Goal: Navigation & Orientation: Find specific page/section

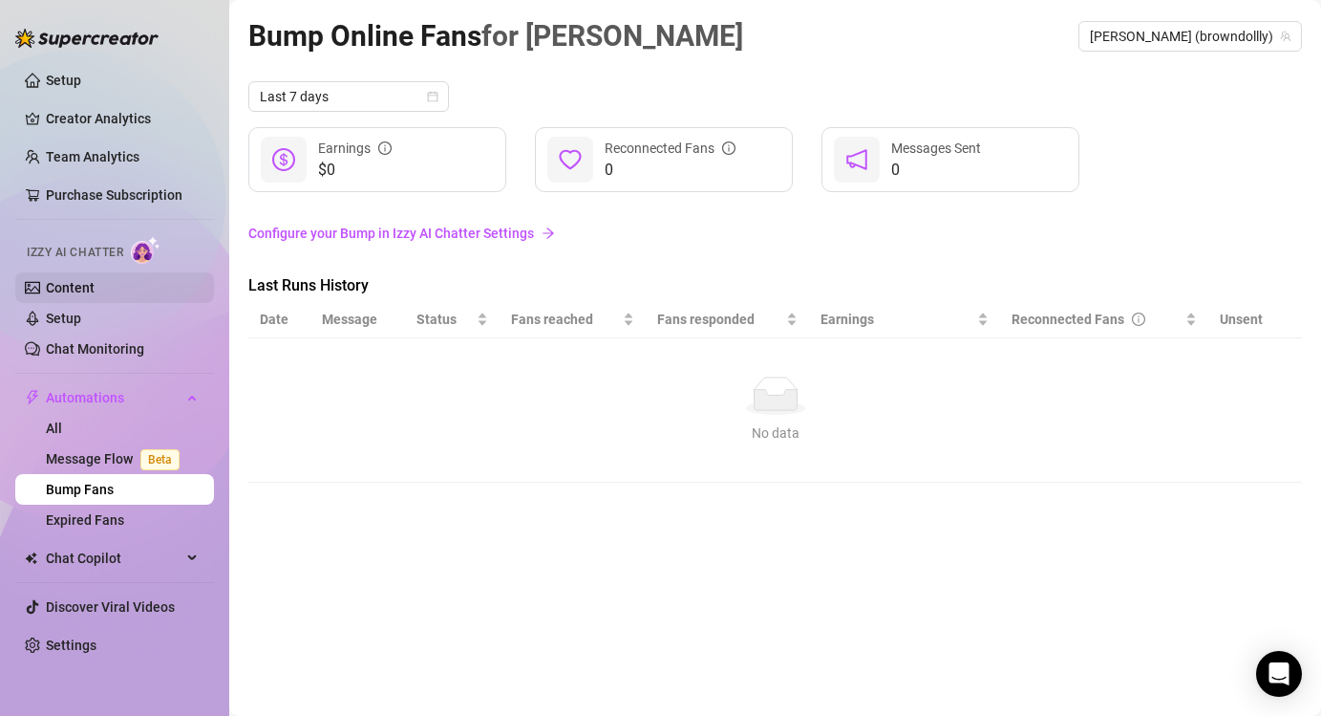
click at [95, 290] on link "Content" at bounding box center [70, 287] width 49 height 15
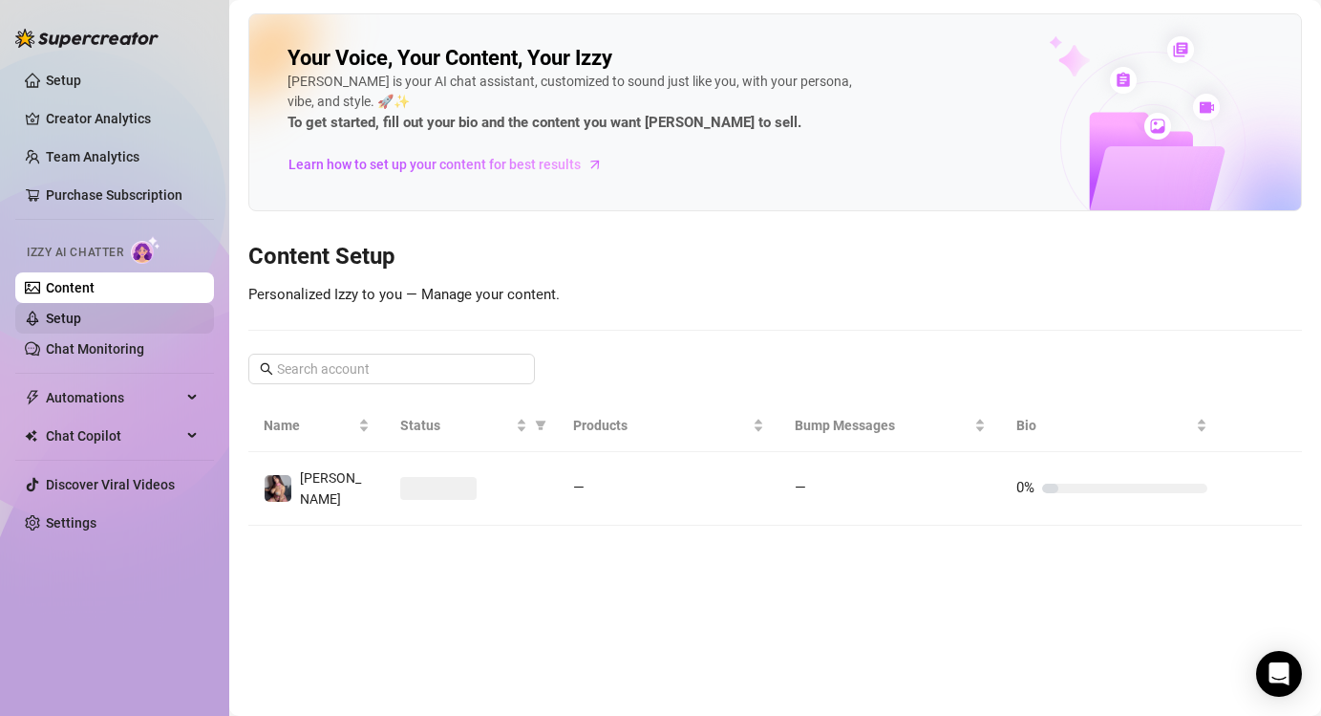
click at [81, 325] on link "Setup" at bounding box center [63, 317] width 35 height 15
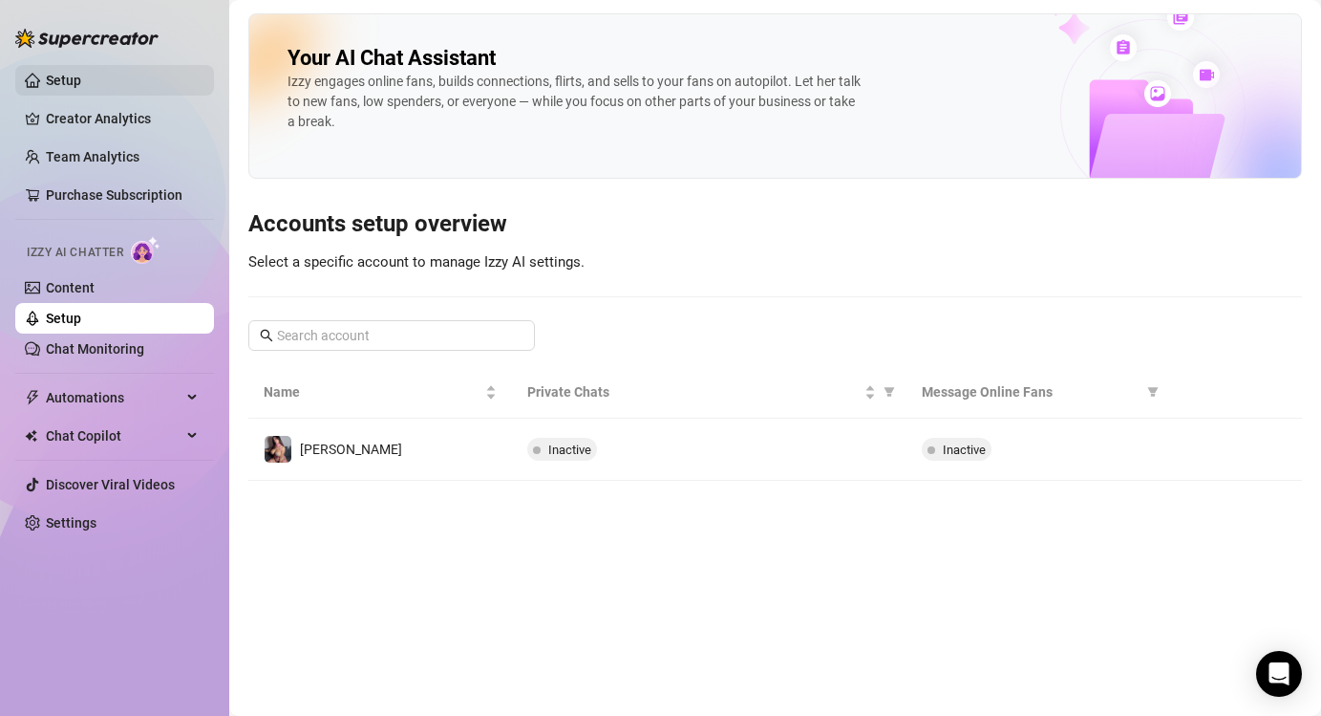
click at [76, 75] on link "Setup" at bounding box center [63, 80] width 35 height 15
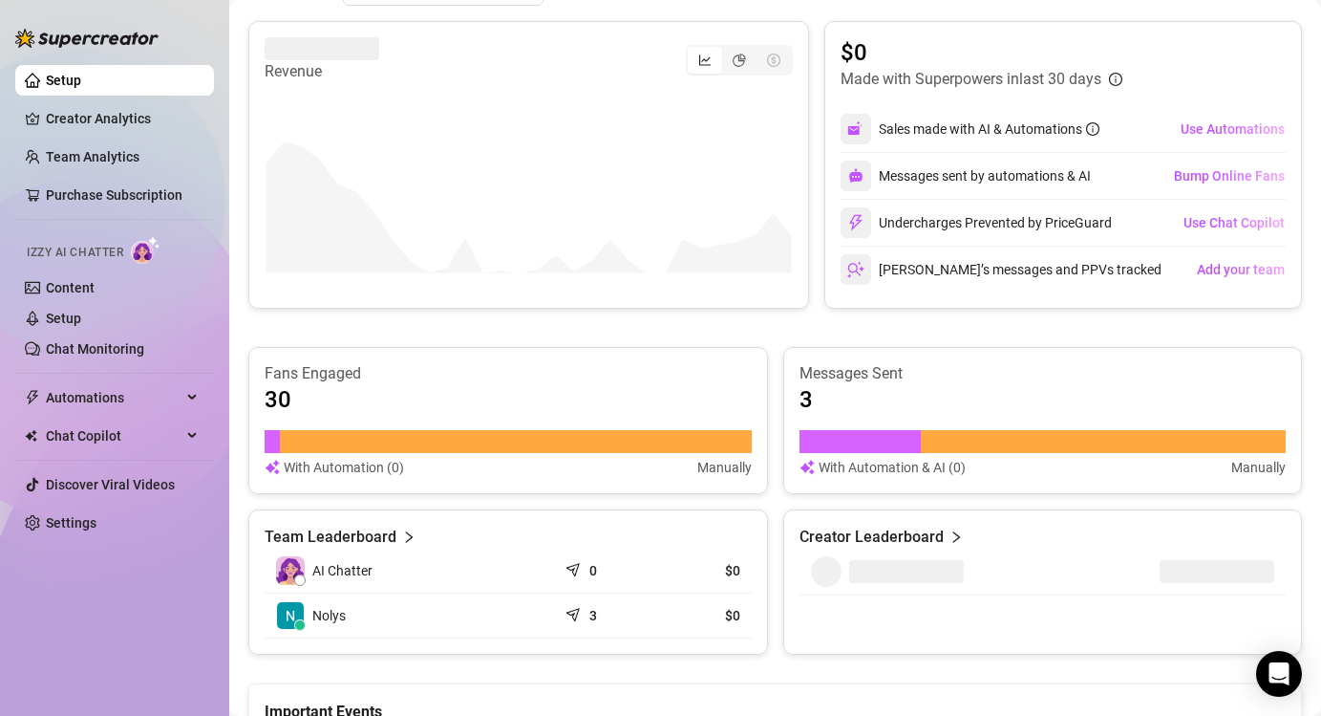
scroll to position [977, 0]
